Goal: Task Accomplishment & Management: Manage account settings

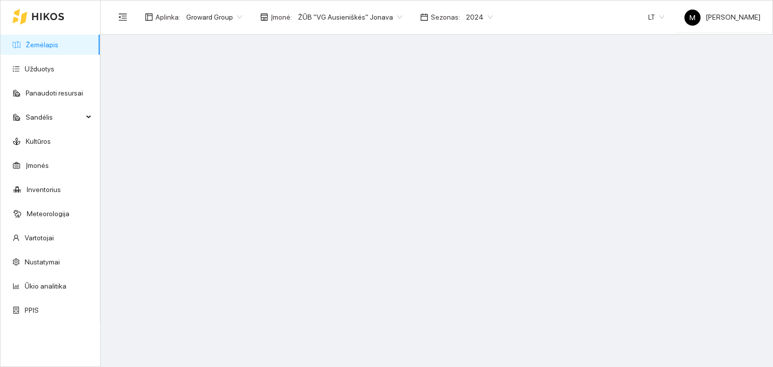
click at [466, 15] on span "2024" at bounding box center [479, 17] width 27 height 15
click at [463, 129] on div "2026" at bounding box center [466, 133] width 26 height 11
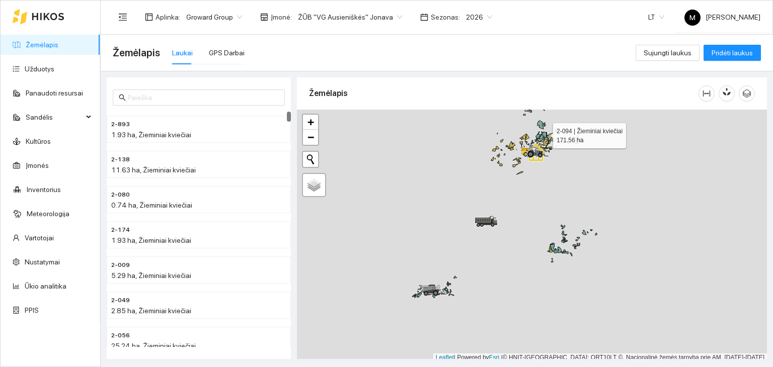
scroll to position [3, 0]
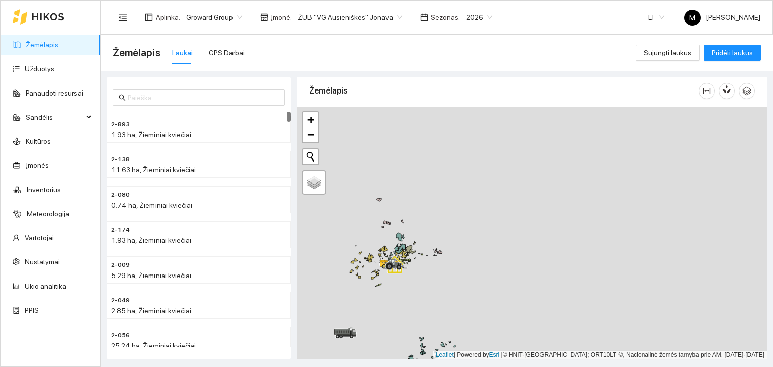
drag, startPoint x: 544, startPoint y: 133, endPoint x: 403, endPoint y: 248, distance: 182.1
click at [403, 248] on icon at bounding box center [400, 249] width 11 height 10
click at [226, 54] on div "GPS Darbai" at bounding box center [227, 52] width 36 height 11
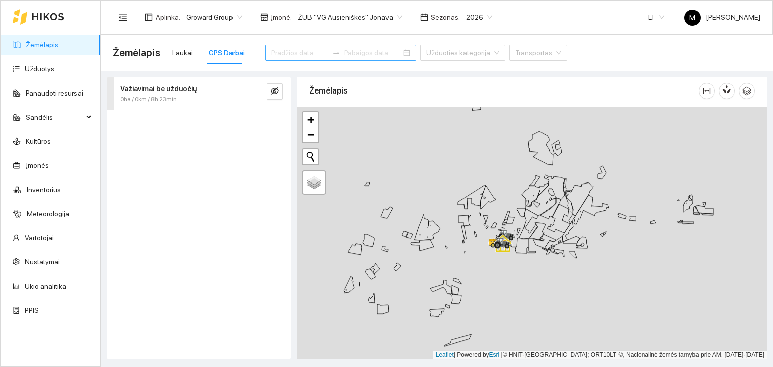
click at [330, 48] on div at bounding box center [340, 53] width 151 height 16
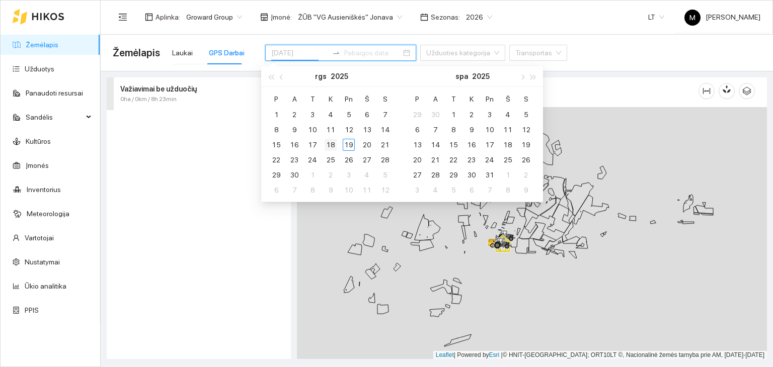
type input "[DATE]"
click at [332, 144] on div "18" at bounding box center [331, 145] width 12 height 12
type input "[DATE]"
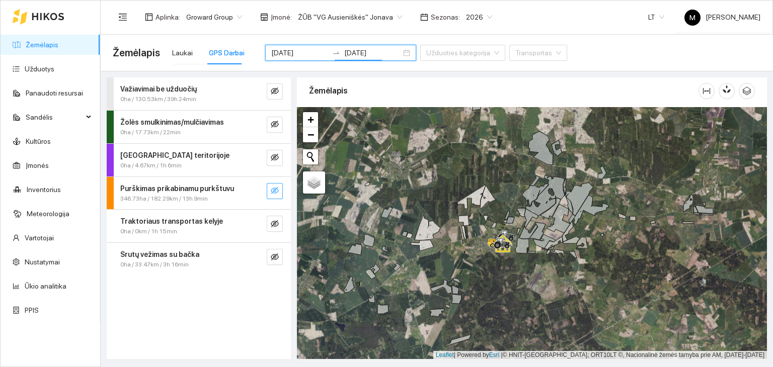
click at [272, 191] on icon "eye-invisible" at bounding box center [275, 191] width 8 height 8
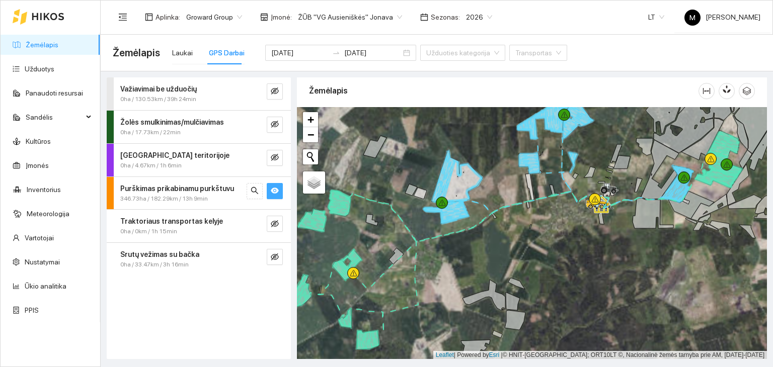
drag, startPoint x: 407, startPoint y: 292, endPoint x: 435, endPoint y: 253, distance: 49.0
click at [435, 253] on div at bounding box center [532, 233] width 470 height 253
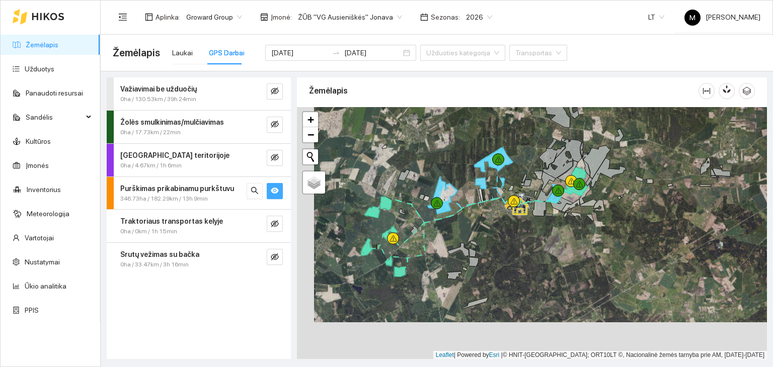
drag, startPoint x: 578, startPoint y: 253, endPoint x: 514, endPoint y: 236, distance: 66.0
click at [514, 236] on div at bounding box center [532, 233] width 470 height 253
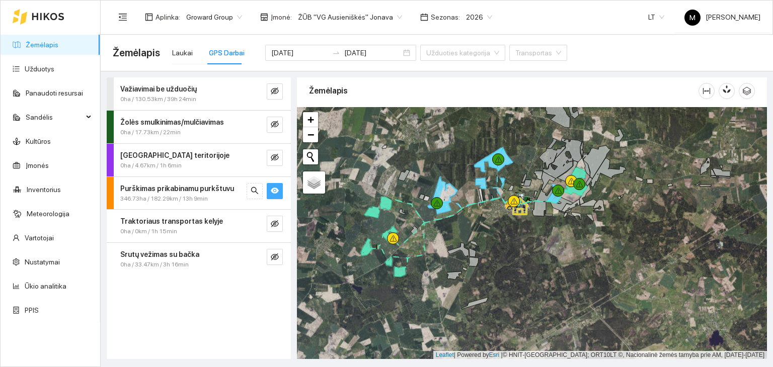
click at [125, 53] on span "Žemėlapis" at bounding box center [136, 53] width 47 height 16
click at [179, 57] on div "Laukai" at bounding box center [182, 52] width 21 height 11
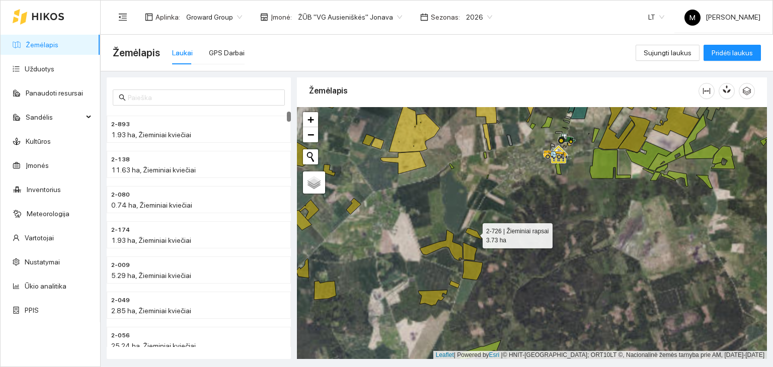
click at [473, 232] on icon at bounding box center [474, 234] width 17 height 11
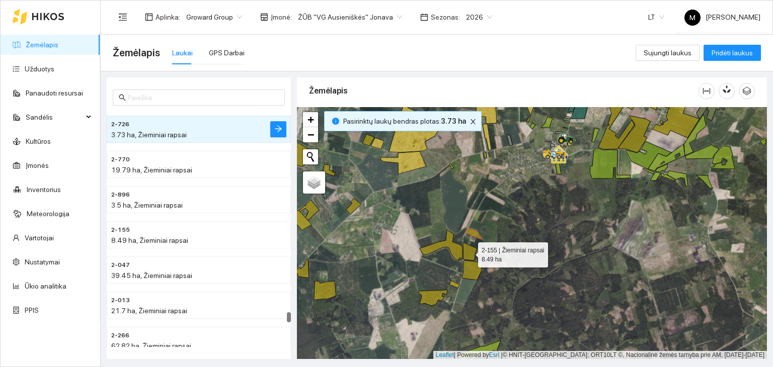
click at [472, 254] on icon at bounding box center [470, 252] width 14 height 18
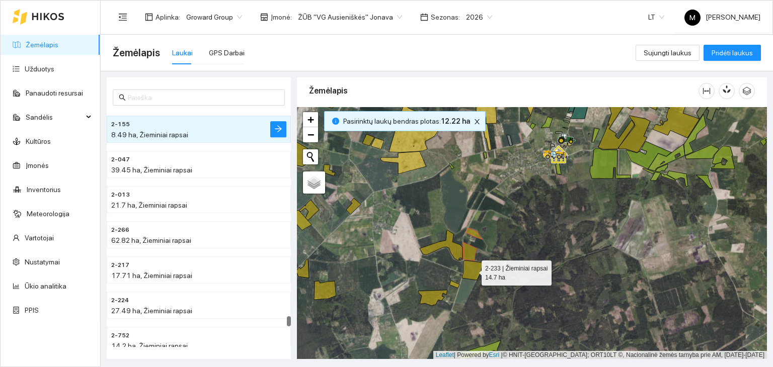
click at [473, 270] on icon at bounding box center [472, 271] width 21 height 20
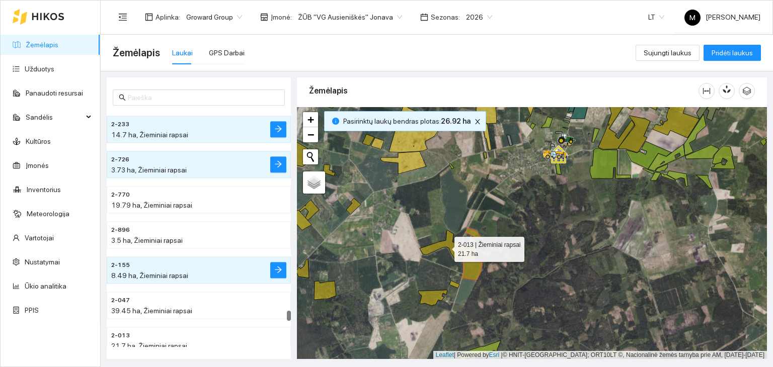
click at [449, 245] on icon at bounding box center [441, 245] width 43 height 31
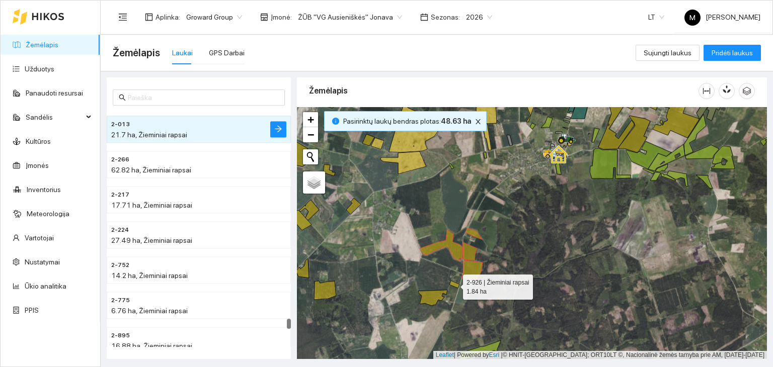
click at [454, 284] on icon at bounding box center [454, 285] width 10 height 8
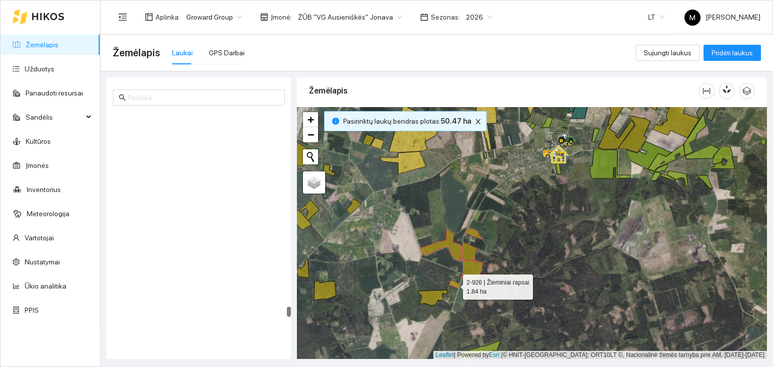
scroll to position [5059, 0]
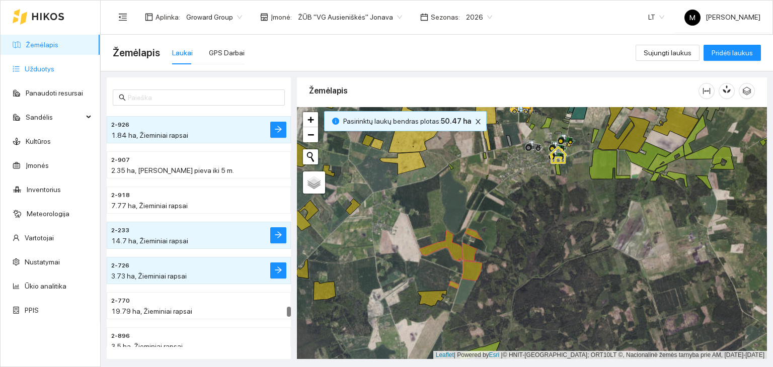
click at [50, 65] on link "Užduotys" at bounding box center [40, 69] width 30 height 8
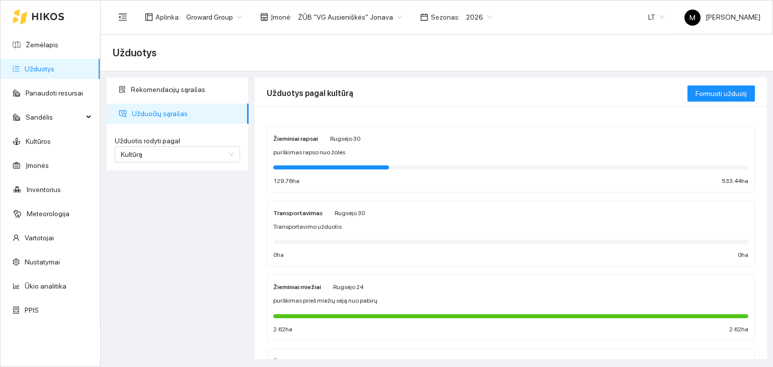
click at [350, 160] on div "Žieminiai rapsai [PERSON_NAME] 30 purškimas rapso nuo žolės 129.76 ha 533.44 ha" at bounding box center [510, 159] width 475 height 53
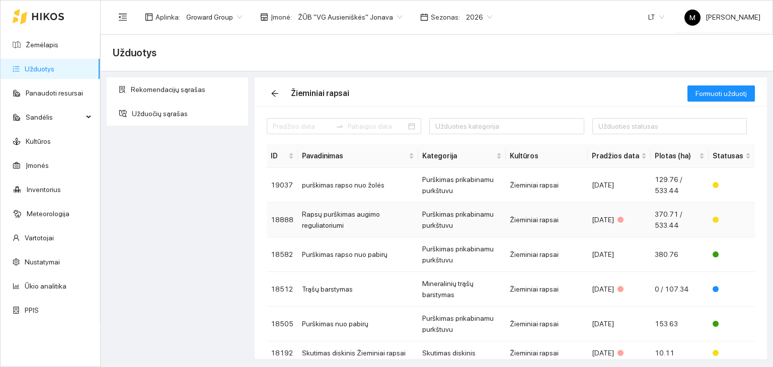
click at [356, 218] on td "Rapsų purškimas augimo reguliatoriumi" at bounding box center [358, 220] width 120 height 35
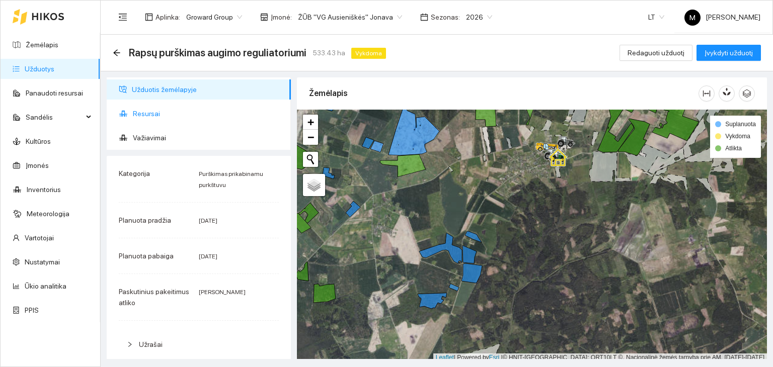
click at [153, 112] on span "Resursai" at bounding box center [208, 114] width 150 height 20
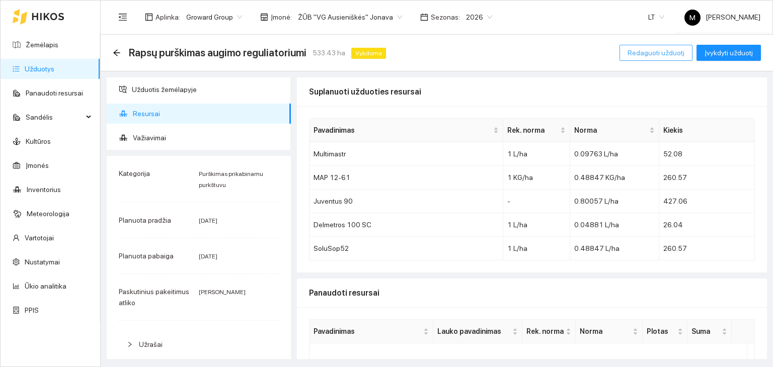
click at [652, 46] on button "Redaguoti užduotį" at bounding box center [656, 53] width 73 height 16
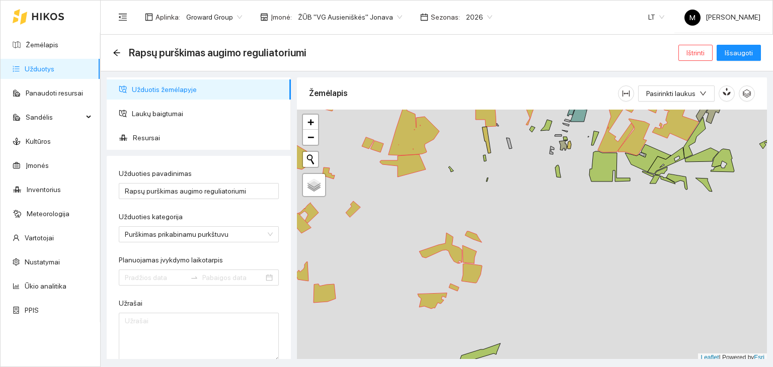
type input "[DATE]"
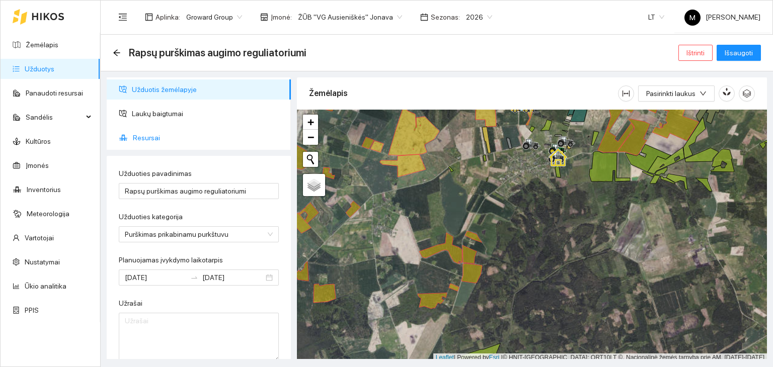
click at [147, 142] on span "Resursai" at bounding box center [208, 138] width 150 height 20
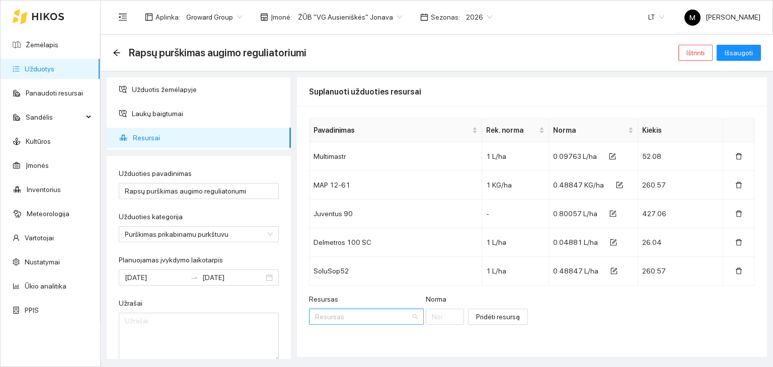
click at [332, 315] on input "Resursas" at bounding box center [363, 317] width 96 height 15
type input "proaq"
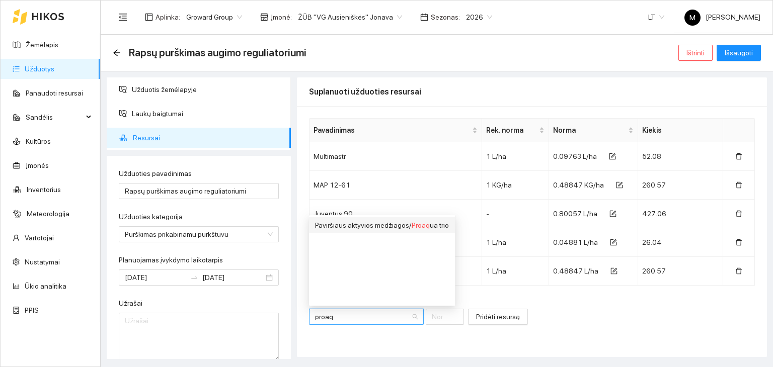
click at [402, 226] on div "Paviršiaus aktyvios medžiagos / Proaq ua trio" at bounding box center [382, 225] width 134 height 11
type input "1"
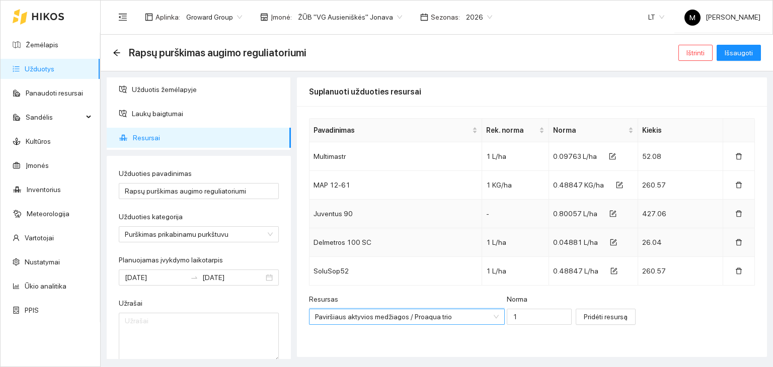
scroll to position [266, 0]
click at [507, 317] on input "1" at bounding box center [539, 317] width 65 height 16
click at [507, 315] on input "005" at bounding box center [539, 317] width 65 height 16
type input "0.05"
click at [584, 319] on span "Pridėti resursą" at bounding box center [606, 317] width 44 height 11
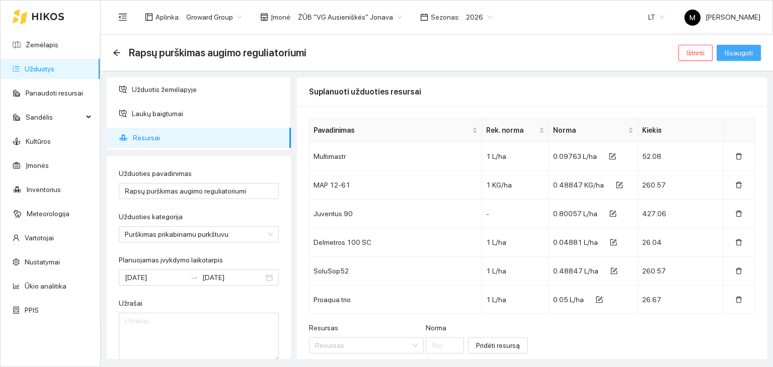
click at [746, 54] on span "Išsaugoti" at bounding box center [739, 52] width 28 height 11
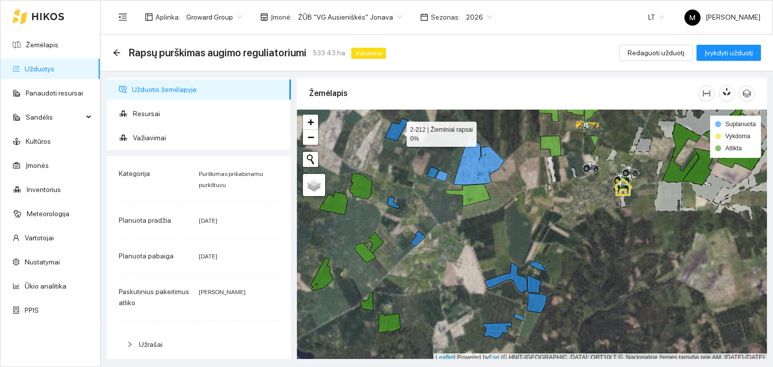
scroll to position [3, 0]
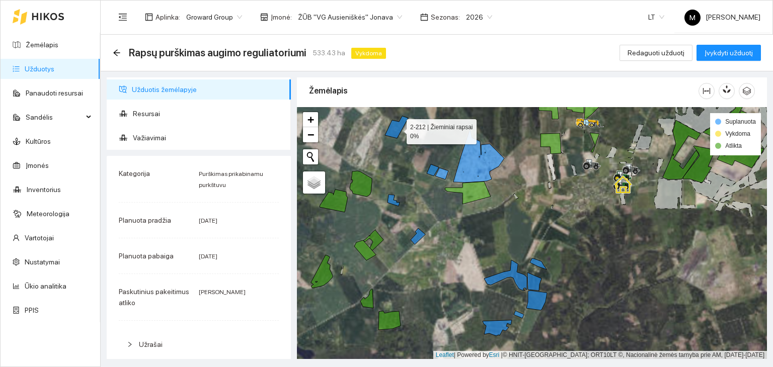
click at [398, 132] on icon at bounding box center [396, 127] width 23 height 22
click at [43, 43] on link "Žemėlapis" at bounding box center [42, 45] width 33 height 8
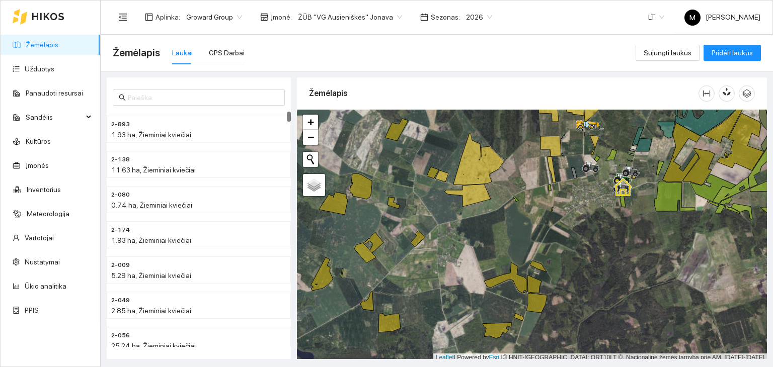
scroll to position [3, 0]
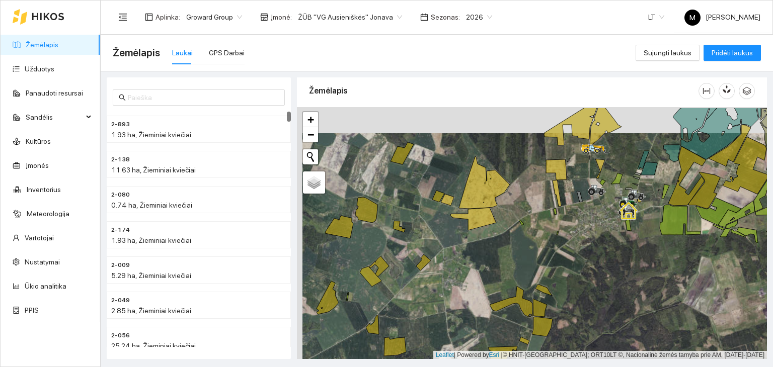
drag, startPoint x: 389, startPoint y: 158, endPoint x: 394, endPoint y: 194, distance: 36.2
click at [394, 194] on div at bounding box center [532, 233] width 470 height 253
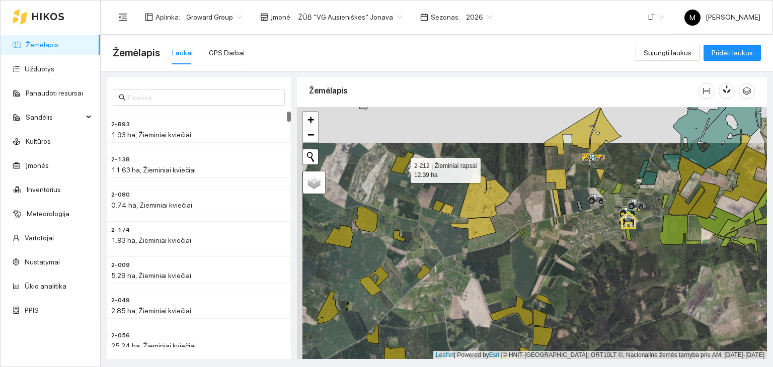
click at [402, 168] on icon at bounding box center [402, 163] width 23 height 22
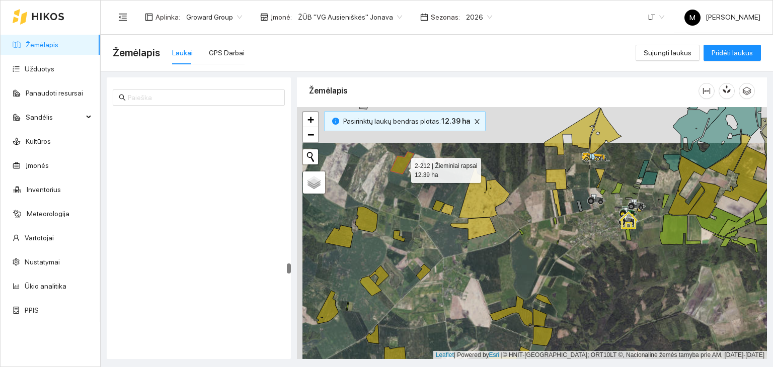
scroll to position [3935, 0]
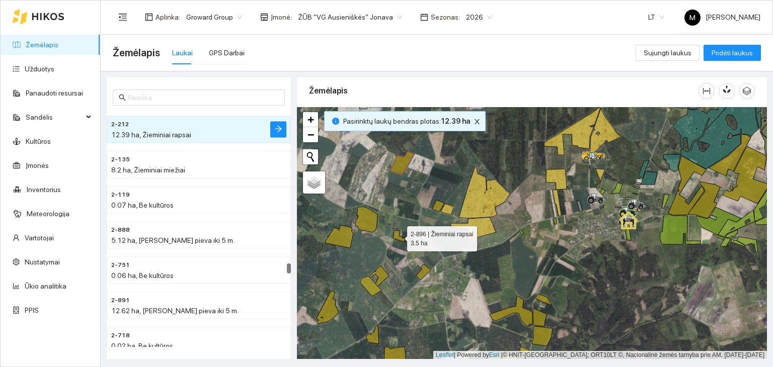
click at [397, 237] on icon at bounding box center [399, 237] width 12 height 12
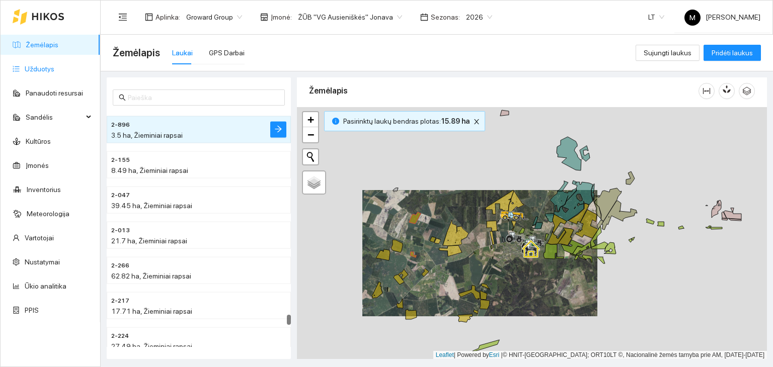
click at [54, 66] on link "Užduotys" at bounding box center [40, 69] width 30 height 8
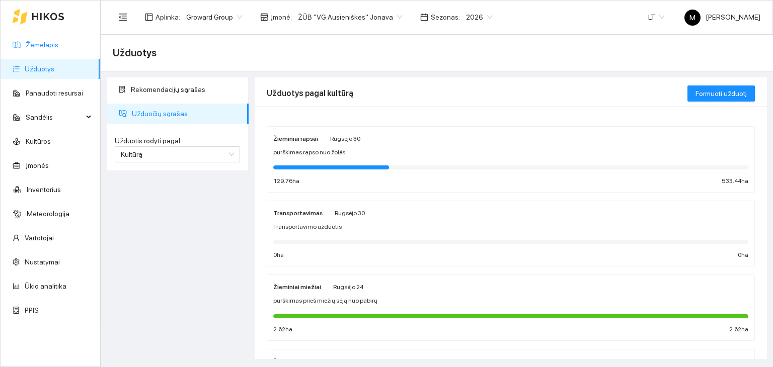
click at [52, 43] on link "Žemėlapis" at bounding box center [42, 45] width 33 height 8
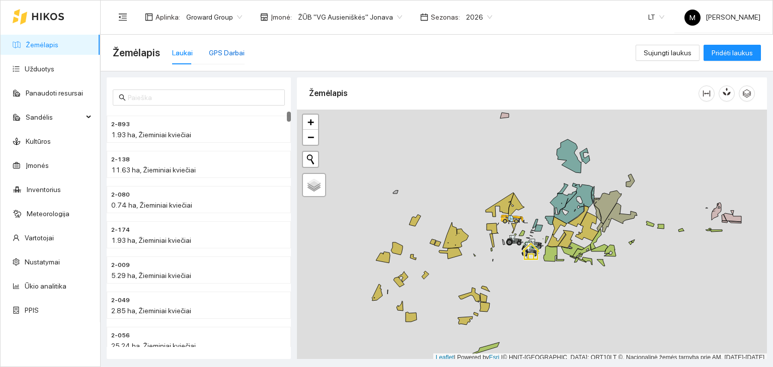
click at [240, 53] on div "GPS Darbai" at bounding box center [227, 52] width 36 height 11
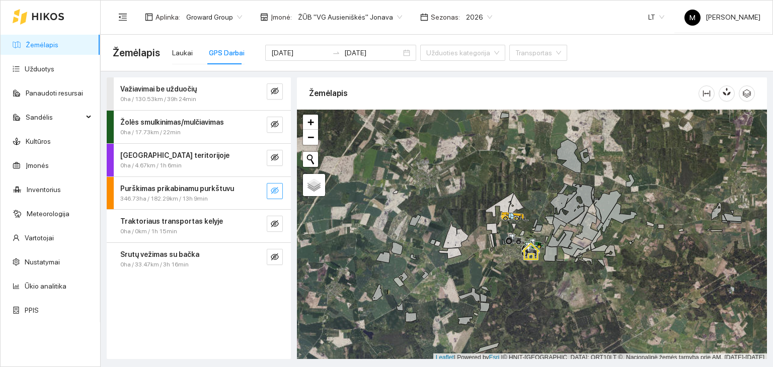
click at [276, 190] on icon "eye-invisible" at bounding box center [275, 191] width 8 height 8
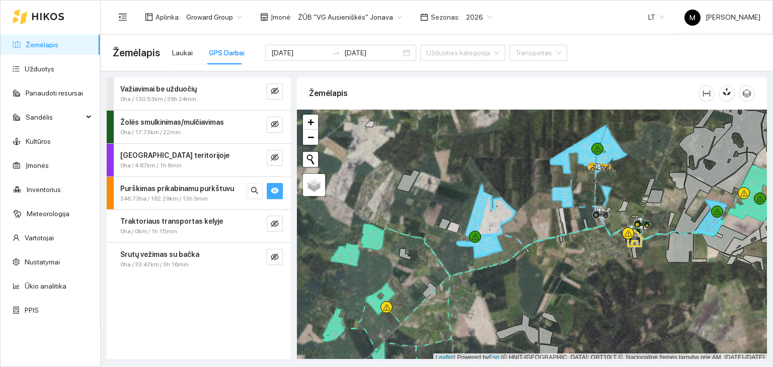
scroll to position [3, 0]
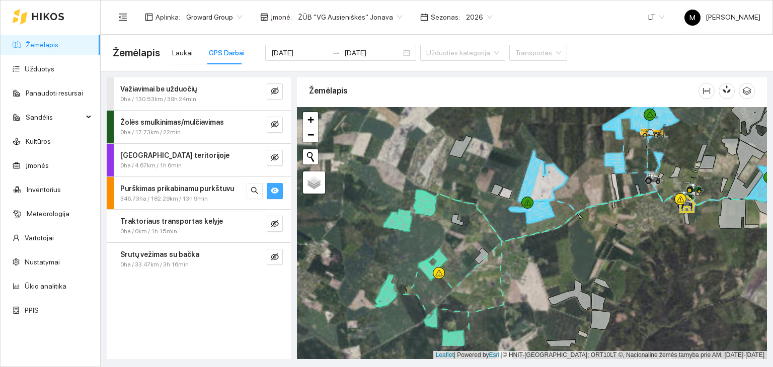
drag, startPoint x: 449, startPoint y: 282, endPoint x: 513, endPoint y: 246, distance: 74.2
click at [513, 246] on div at bounding box center [532, 233] width 470 height 253
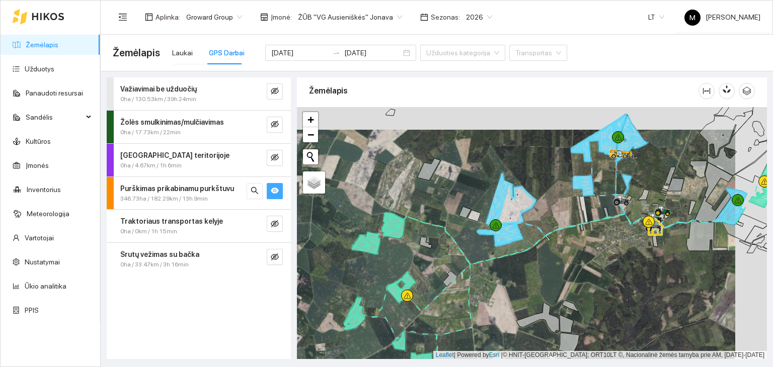
drag, startPoint x: 513, startPoint y: 245, endPoint x: 481, endPoint y: 267, distance: 39.1
click at [481, 268] on div at bounding box center [532, 233] width 470 height 253
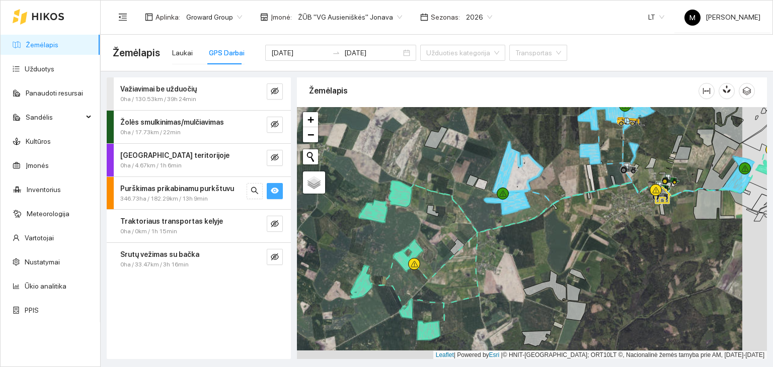
drag, startPoint x: 487, startPoint y: 283, endPoint x: 495, endPoint y: 250, distance: 34.2
click at [495, 250] on div at bounding box center [532, 233] width 470 height 253
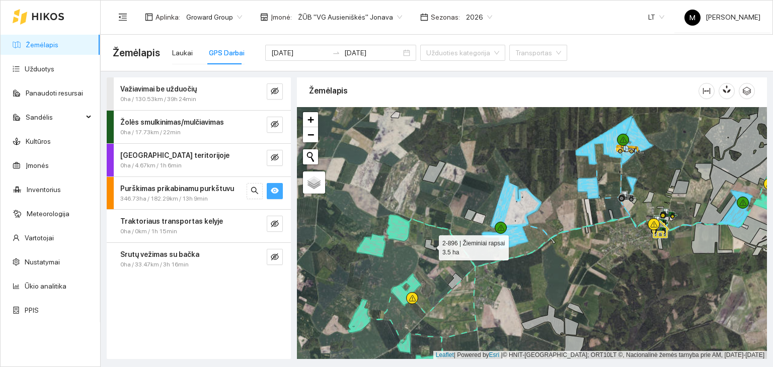
click at [431, 245] on icon at bounding box center [431, 246] width 12 height 12
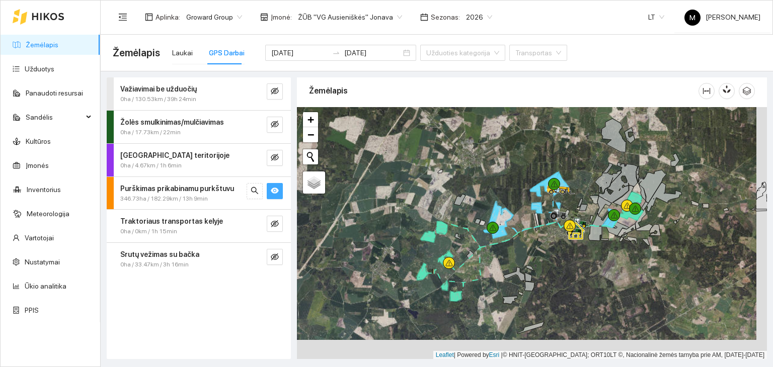
drag, startPoint x: 514, startPoint y: 290, endPoint x: 504, endPoint y: 270, distance: 22.3
click at [504, 270] on div at bounding box center [532, 233] width 470 height 253
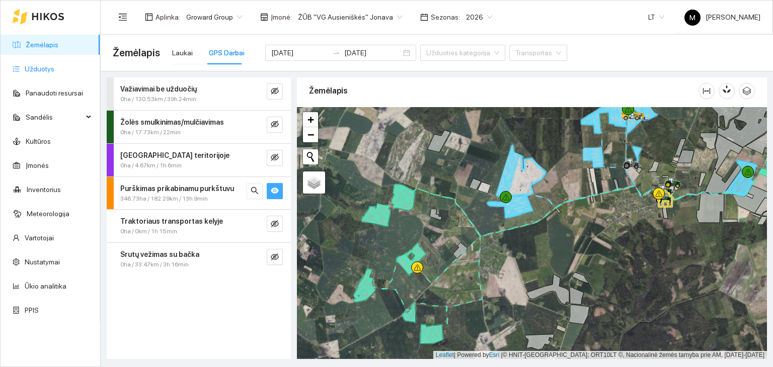
click at [35, 73] on link "Užduotys" at bounding box center [40, 69] width 30 height 8
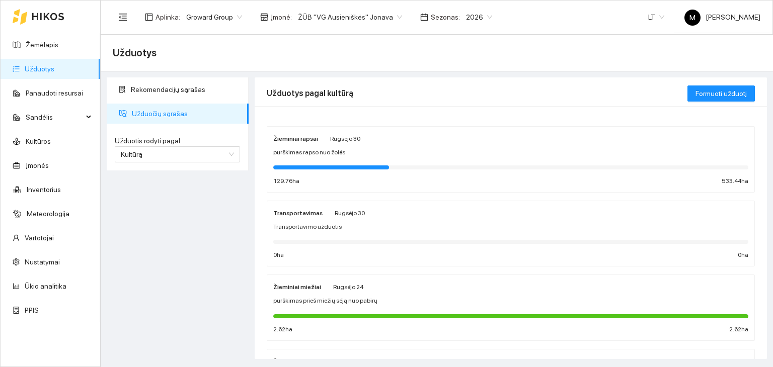
click at [364, 159] on div "Žieminiai rapsai [PERSON_NAME] 30 purškimas rapso nuo žolės 129.76 ha 533.44 ha" at bounding box center [510, 159] width 475 height 53
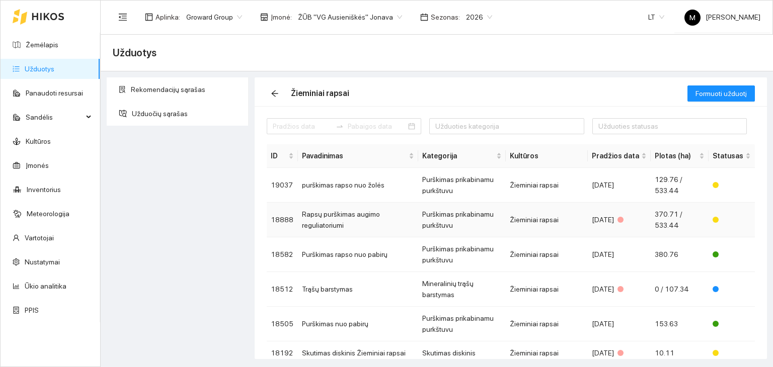
click at [349, 220] on td "Rapsų purškimas augimo reguliatoriumi" at bounding box center [358, 220] width 120 height 35
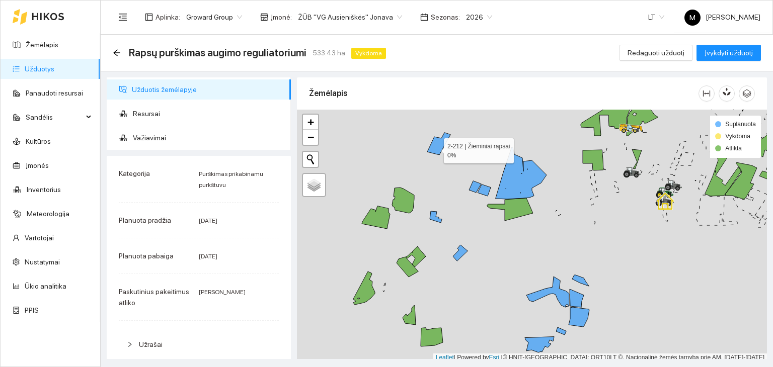
scroll to position [3, 0]
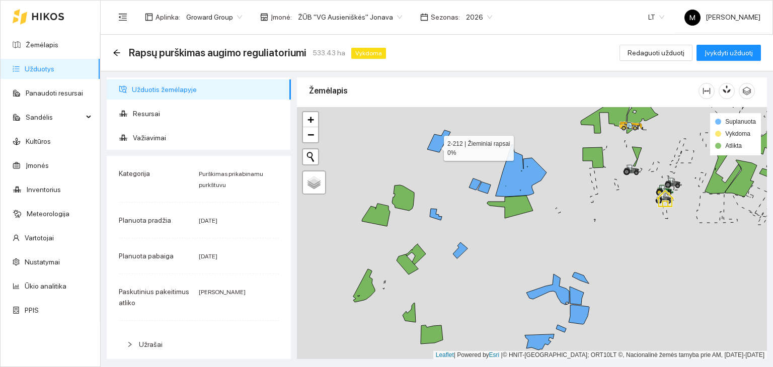
click at [435, 148] on icon at bounding box center [438, 141] width 23 height 22
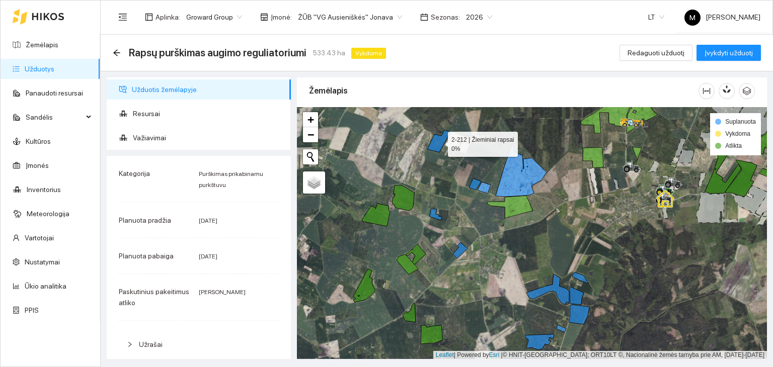
click at [435, 149] on icon at bounding box center [438, 141] width 23 height 22
click at [48, 44] on link "Žemėlapis" at bounding box center [42, 45] width 33 height 8
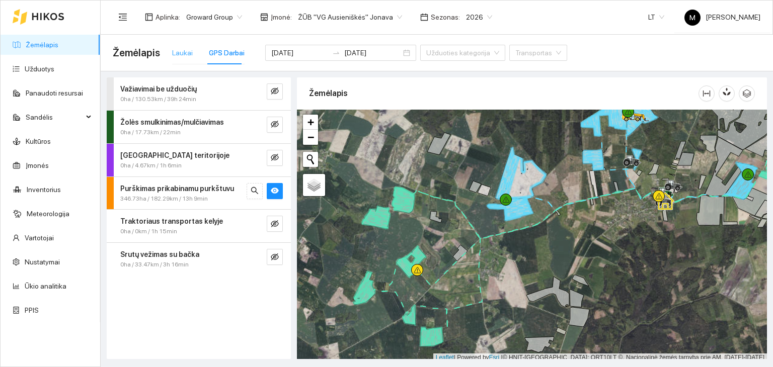
click at [183, 44] on div "Laukai" at bounding box center [182, 52] width 21 height 23
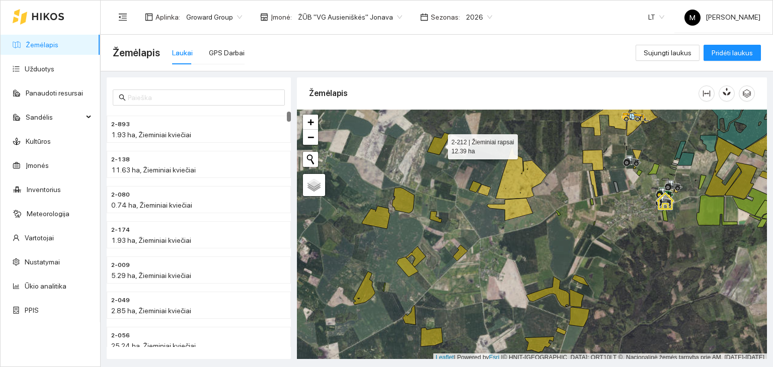
drag, startPoint x: 433, startPoint y: 147, endPoint x: 430, endPoint y: 170, distance: 22.8
click at [433, 146] on icon at bounding box center [438, 144] width 23 height 22
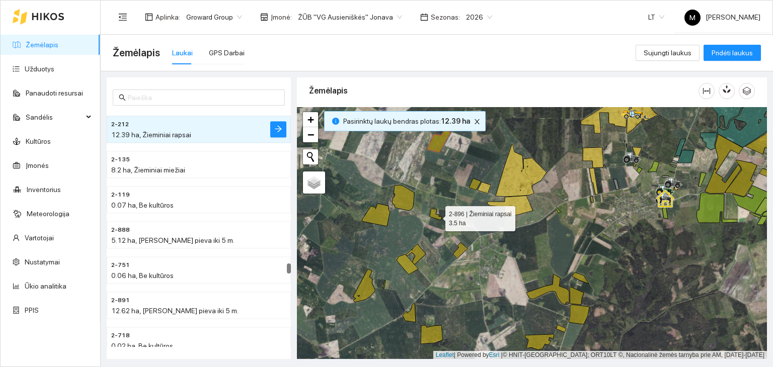
click at [436, 216] on icon at bounding box center [436, 215] width 12 height 12
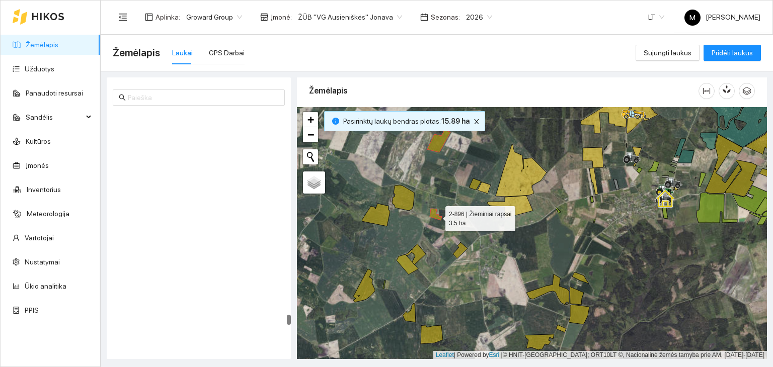
scroll to position [5271, 0]
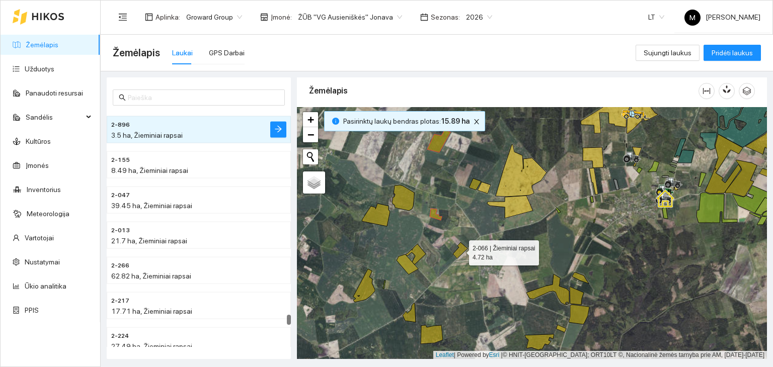
click at [461, 248] on icon at bounding box center [460, 251] width 15 height 16
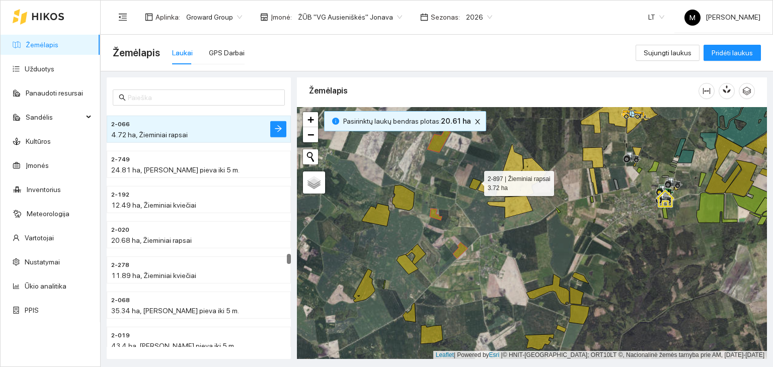
click at [475, 181] on icon at bounding box center [475, 185] width 12 height 12
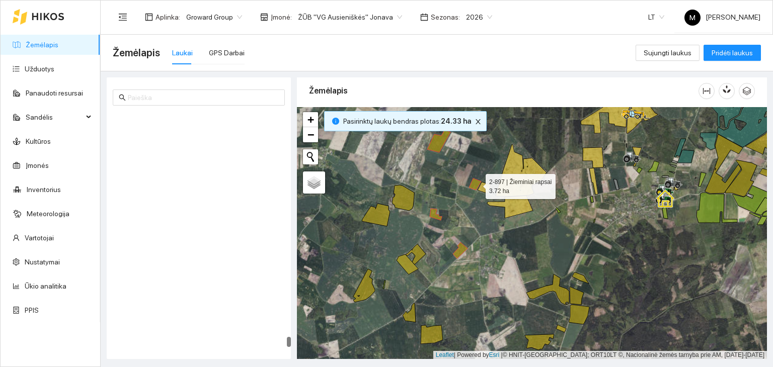
scroll to position [5846, 0]
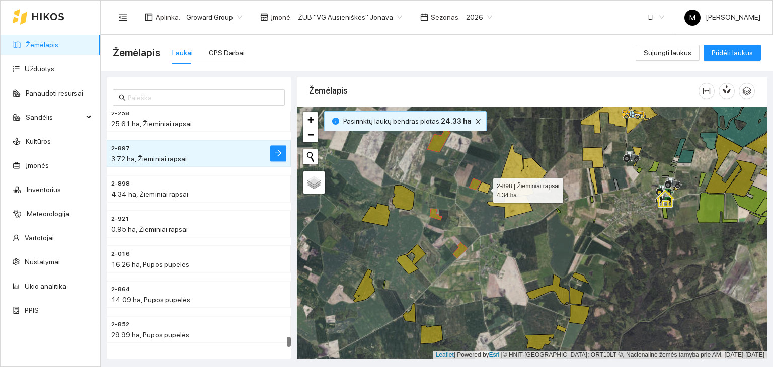
click at [483, 186] on icon at bounding box center [484, 188] width 13 height 12
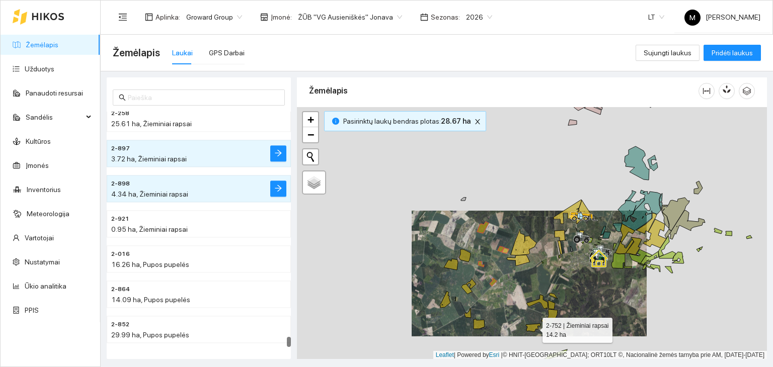
click at [534, 328] on icon at bounding box center [533, 328] width 15 height 8
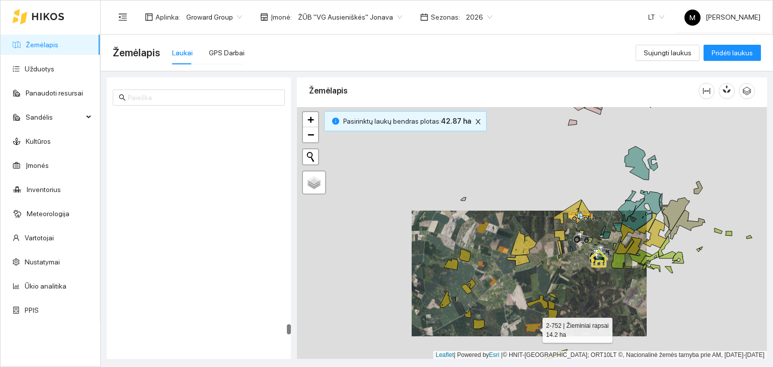
scroll to position [5518, 0]
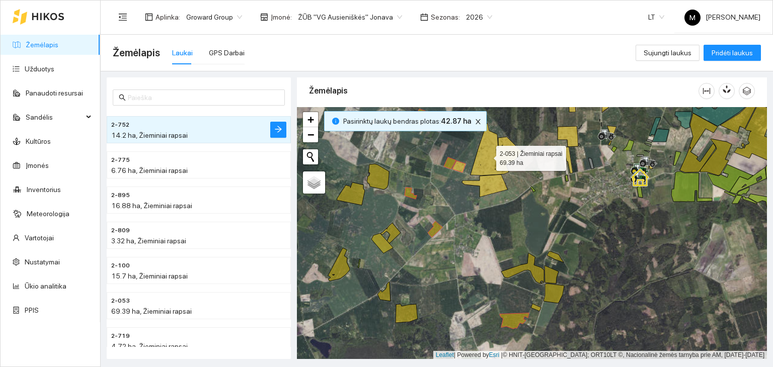
click at [487, 156] on icon at bounding box center [496, 149] width 51 height 52
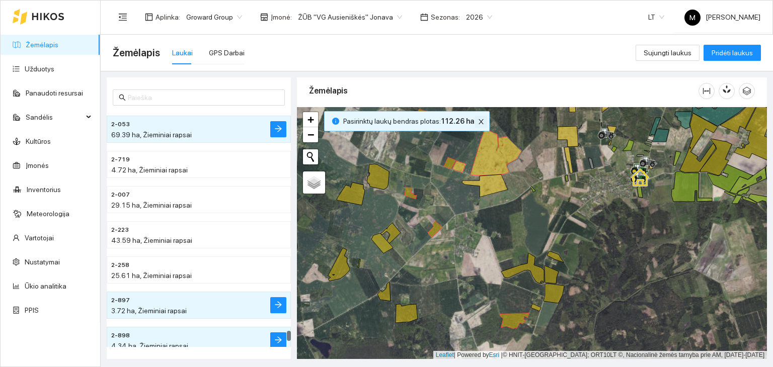
click at [480, 118] on icon "close" at bounding box center [481, 121] width 7 height 7
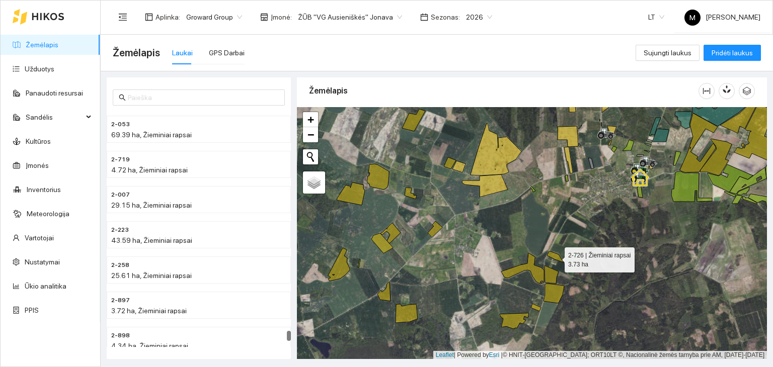
click at [556, 257] on icon at bounding box center [555, 257] width 17 height 11
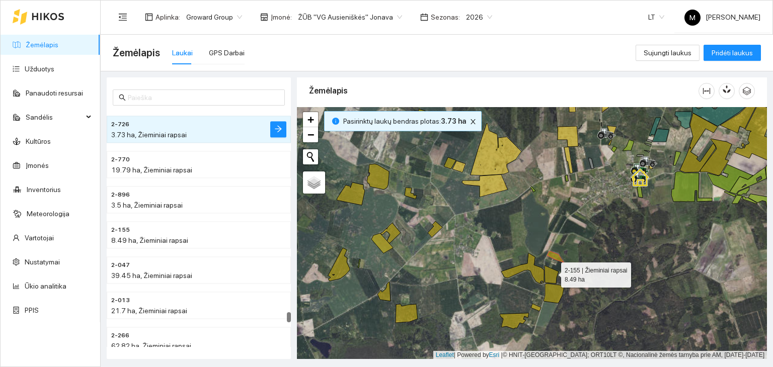
click at [552, 272] on icon at bounding box center [552, 275] width 14 height 18
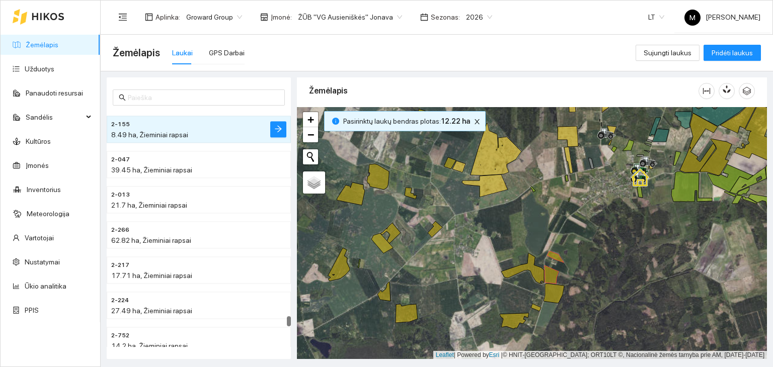
click at [552, 283] on div at bounding box center [532, 233] width 470 height 253
drag, startPoint x: 553, startPoint y: 296, endPoint x: 545, endPoint y: 286, distance: 12.2
click at [552, 295] on icon at bounding box center [554, 294] width 21 height 20
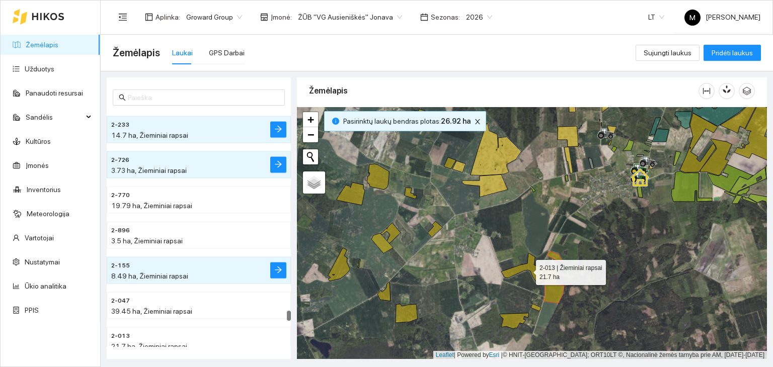
click at [534, 269] on icon at bounding box center [522, 268] width 43 height 31
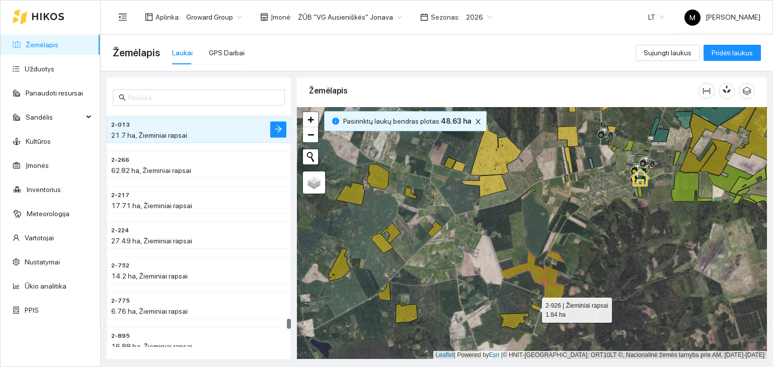
click at [533, 308] on icon at bounding box center [536, 308] width 10 height 8
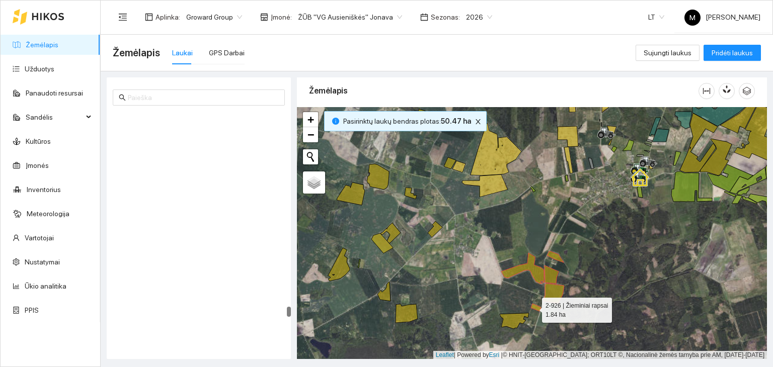
scroll to position [5061, 0]
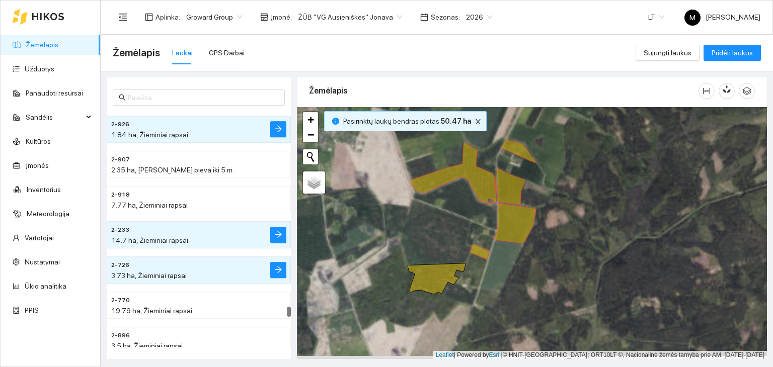
drag, startPoint x: 574, startPoint y: 269, endPoint x: 689, endPoint y: 217, distance: 126.1
click at [689, 217] on div at bounding box center [532, 233] width 470 height 253
click at [512, 308] on div at bounding box center [532, 233] width 470 height 253
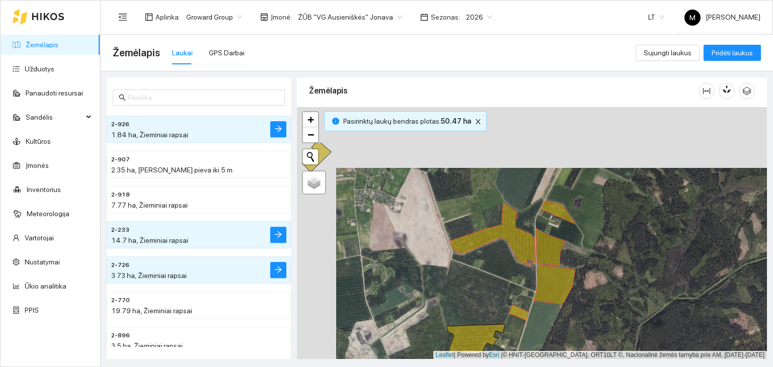
drag, startPoint x: 431, startPoint y: 233, endPoint x: 481, endPoint y: 272, distance: 63.0
click at [481, 273] on div at bounding box center [532, 233] width 470 height 253
